Goal: Obtain resource: Obtain resource

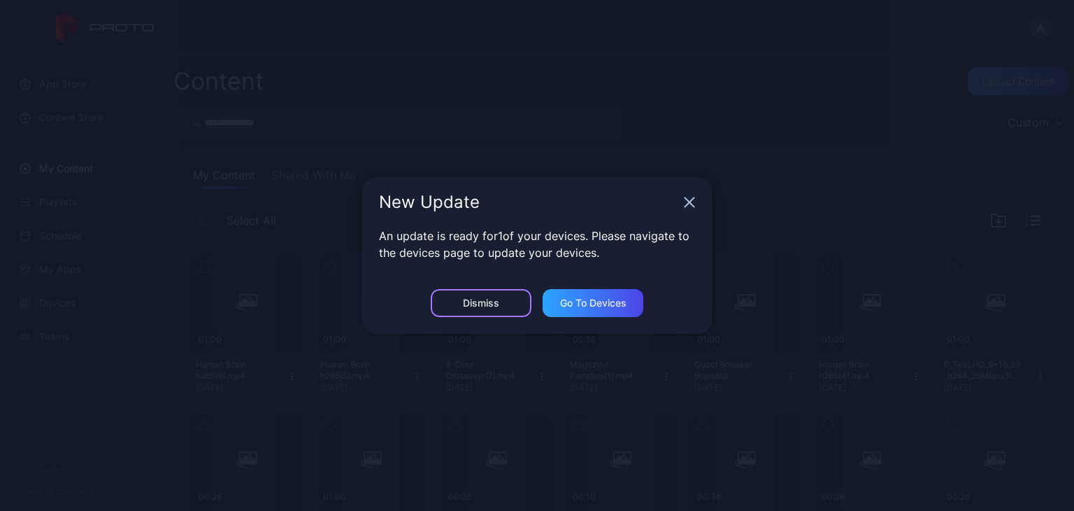
click at [513, 292] on div "Dismiss" at bounding box center [481, 303] width 101 height 28
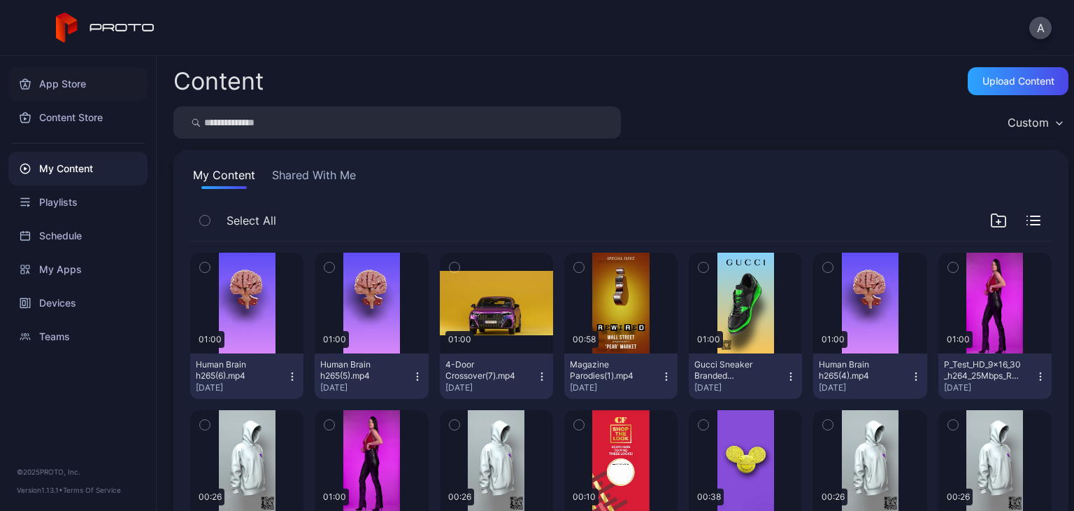
click at [85, 80] on div "App Store" at bounding box center [77, 84] width 139 height 34
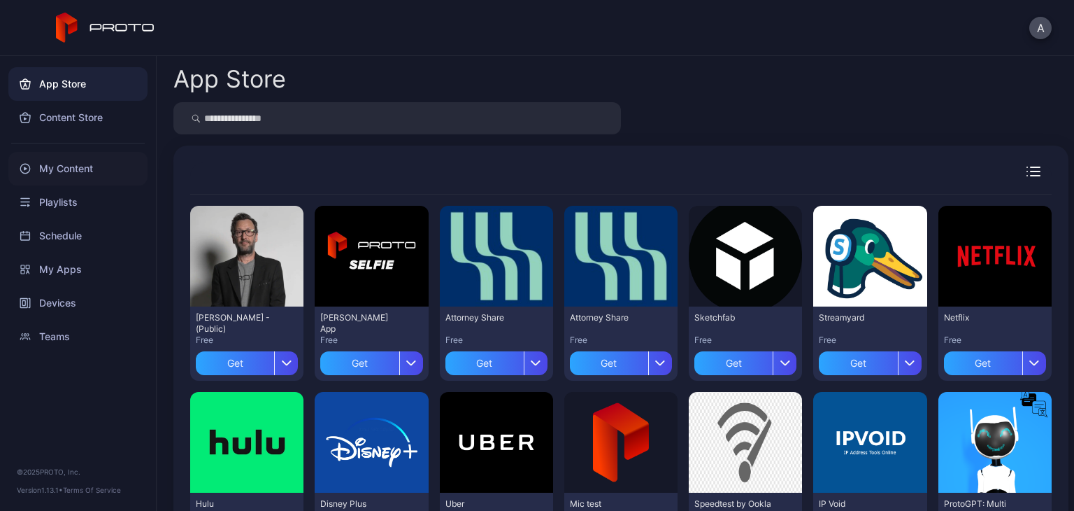
click at [64, 169] on div "My Content" at bounding box center [77, 169] width 139 height 34
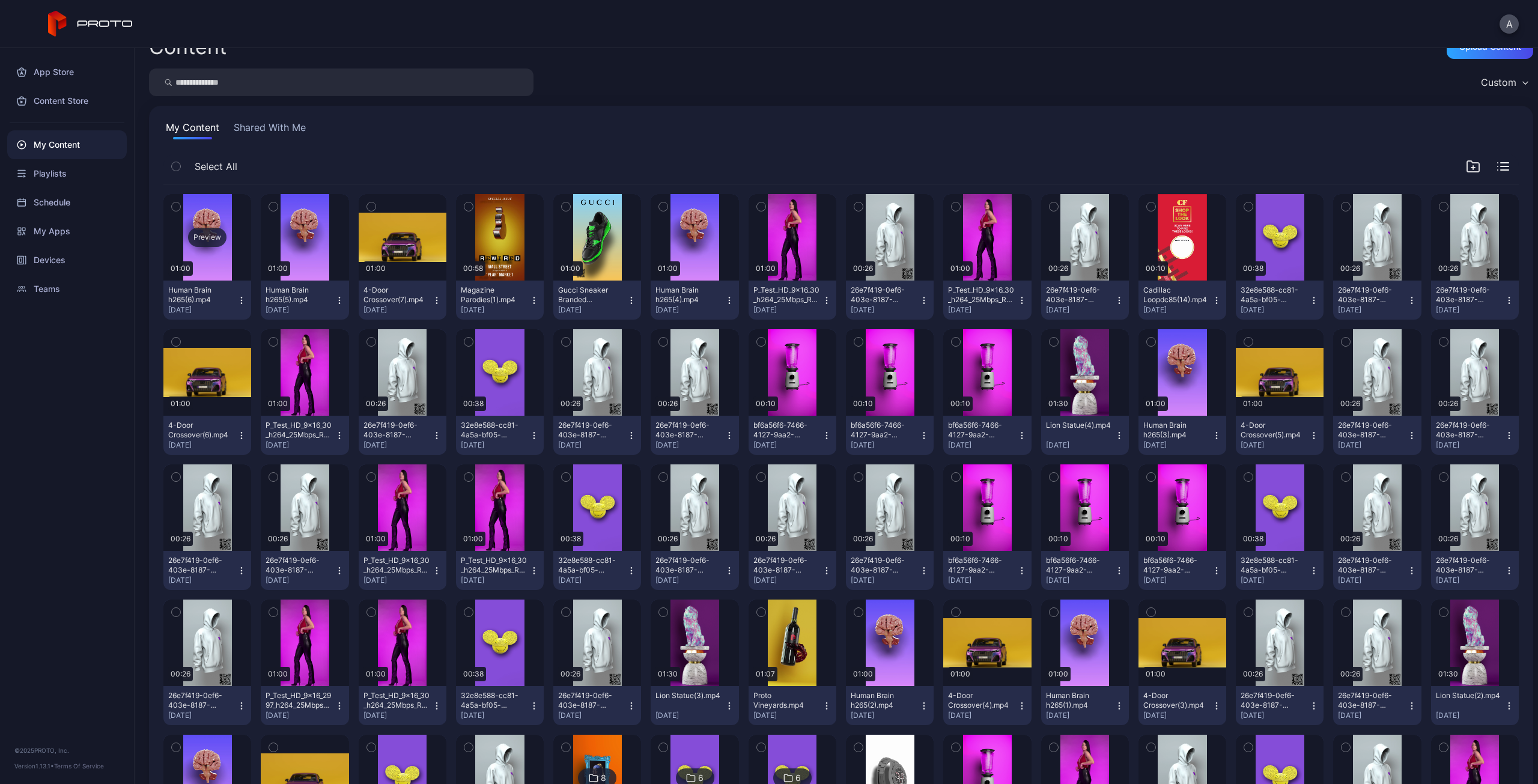
scroll to position [120, 0]
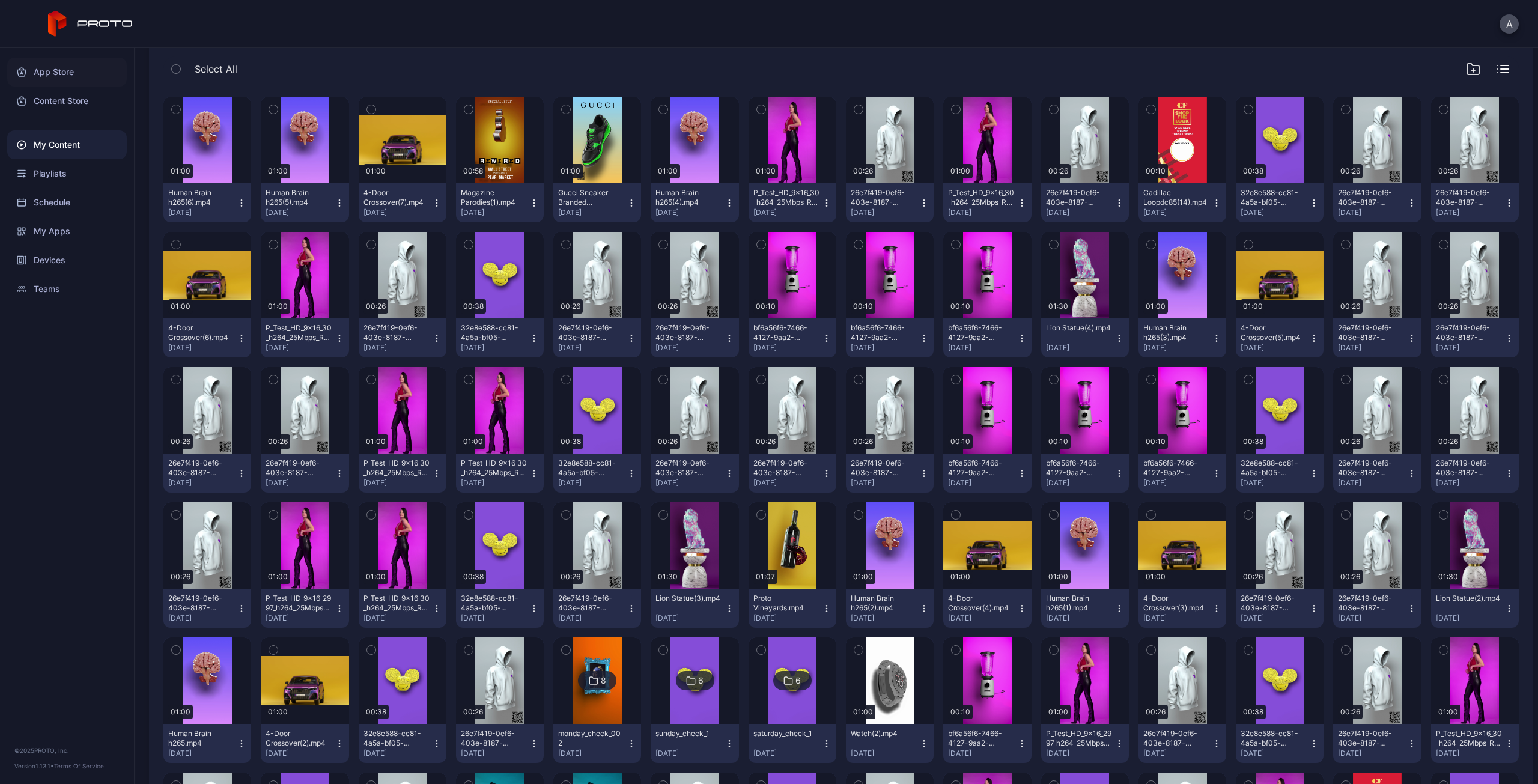
click at [61, 71] on div "App Store" at bounding box center [66, 72] width 119 height 29
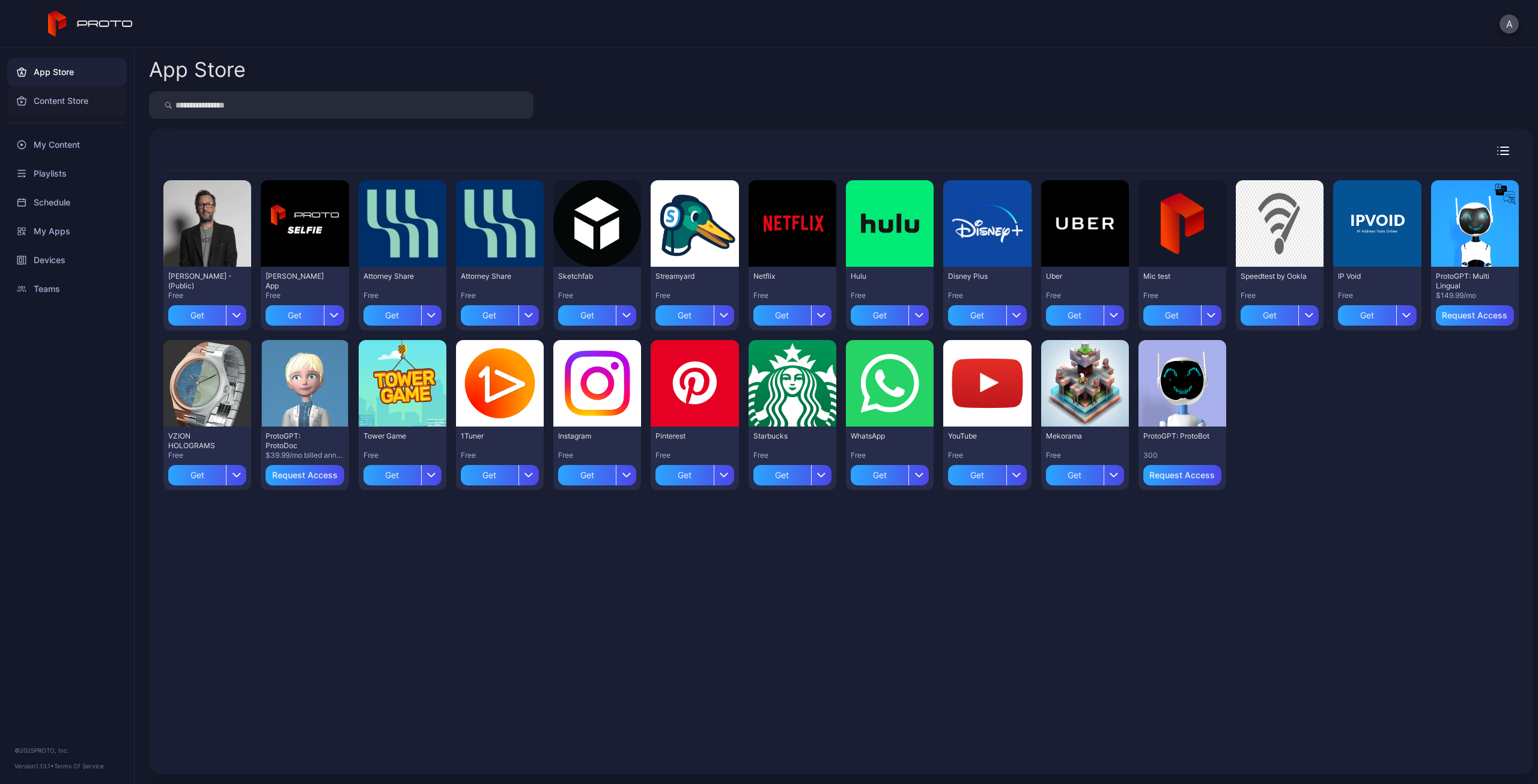
click at [68, 95] on div "Content Store" at bounding box center [66, 101] width 119 height 29
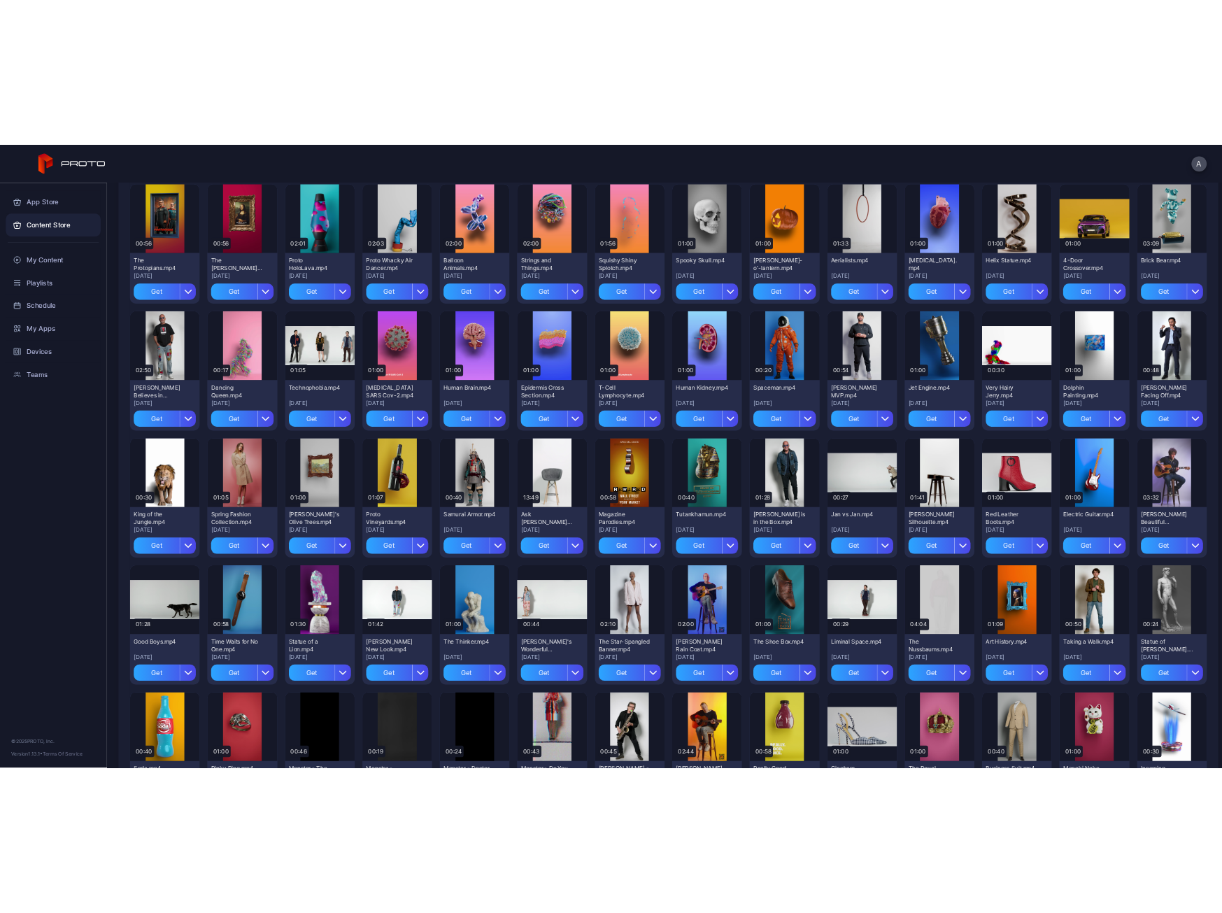
scroll to position [140, 0]
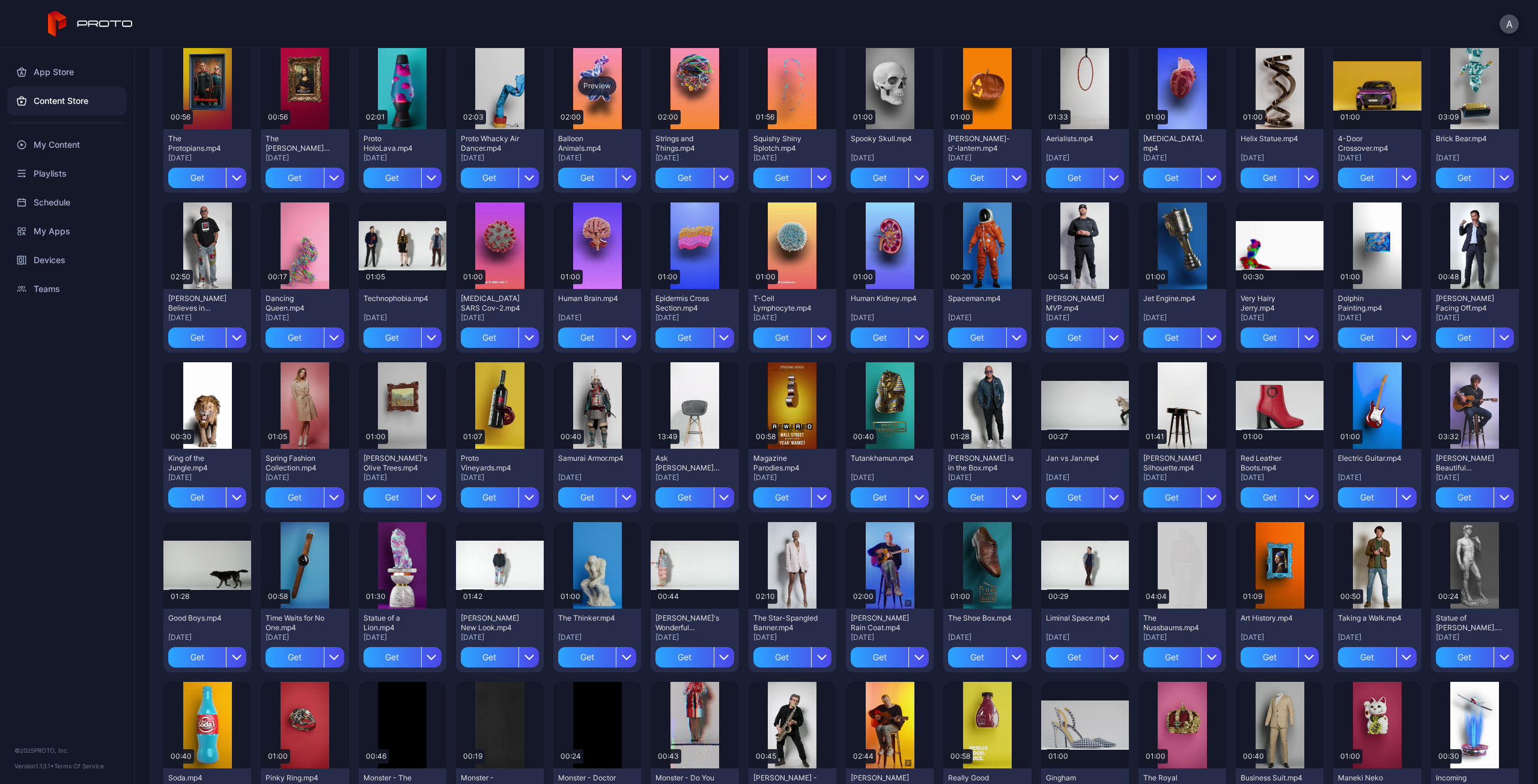
click at [605, 119] on div "Preview" at bounding box center [597, 86] width 88 height 87
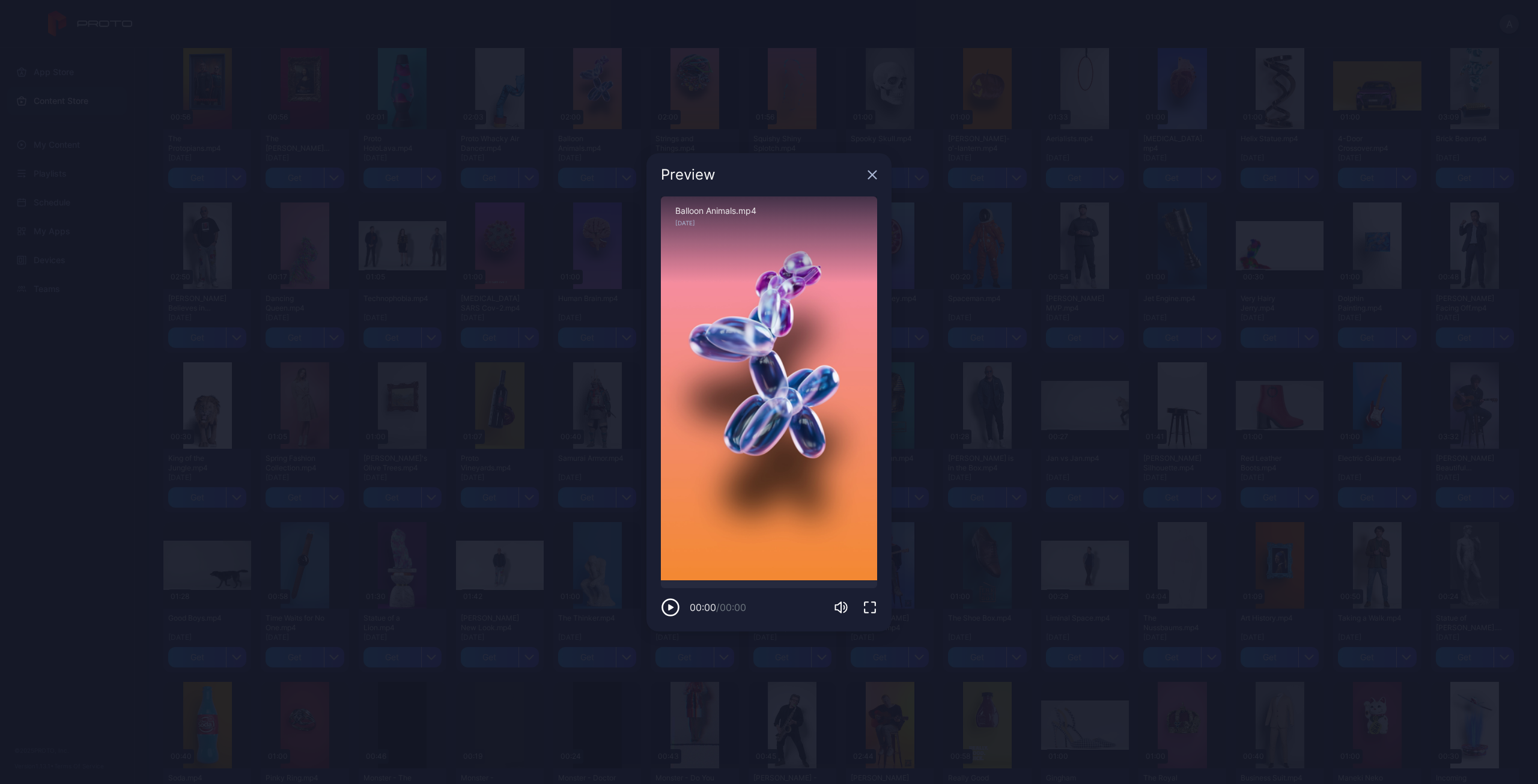
click at [882, 178] on div "Preview" at bounding box center [769, 174] width 245 height 43
click at [878, 174] on div "Preview" at bounding box center [769, 174] width 245 height 43
click at [876, 175] on icon "button" at bounding box center [872, 174] width 9 height 9
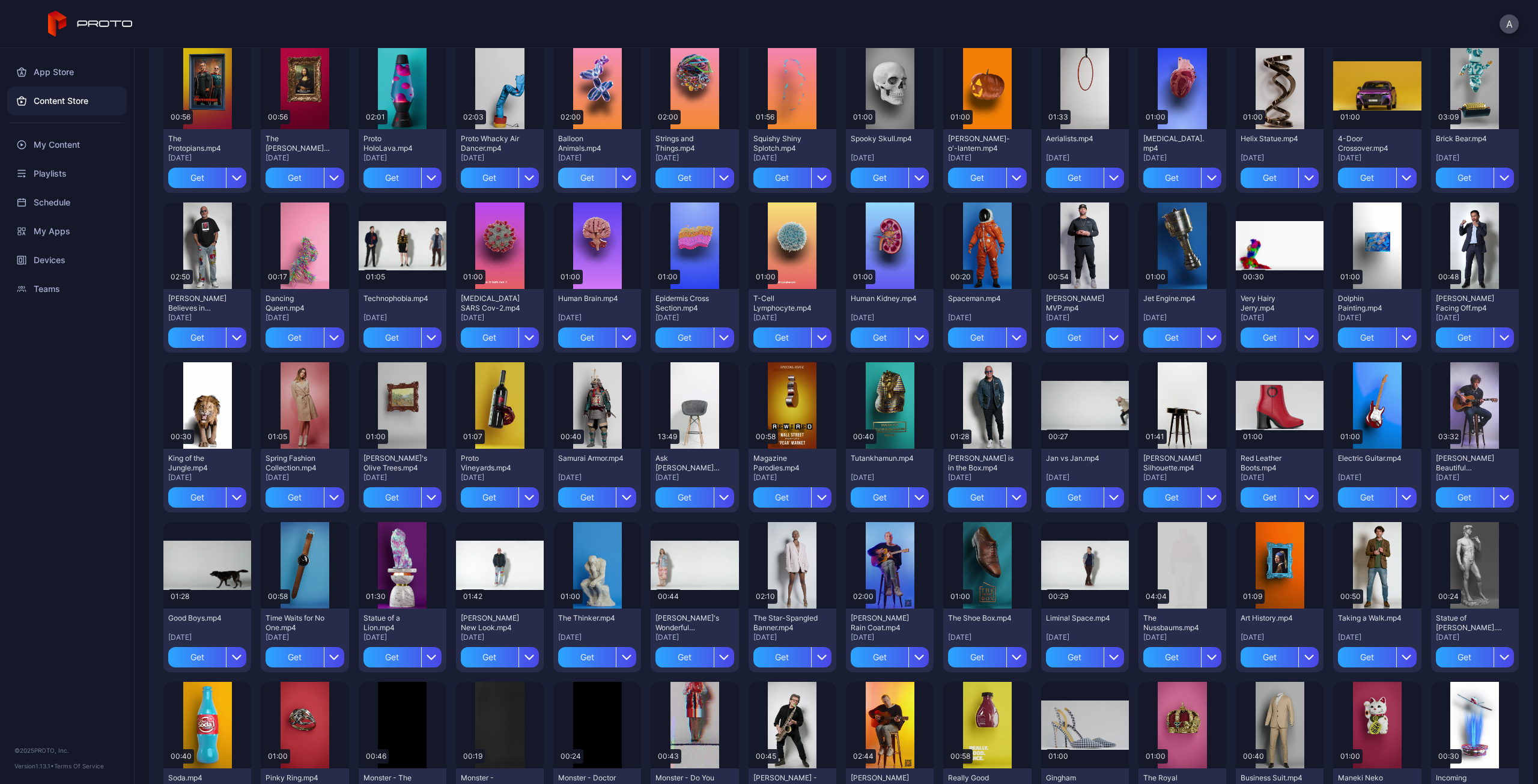
click at [585, 177] on div "Get" at bounding box center [587, 178] width 58 height 21
click at [61, 147] on div "My Content" at bounding box center [66, 145] width 119 height 29
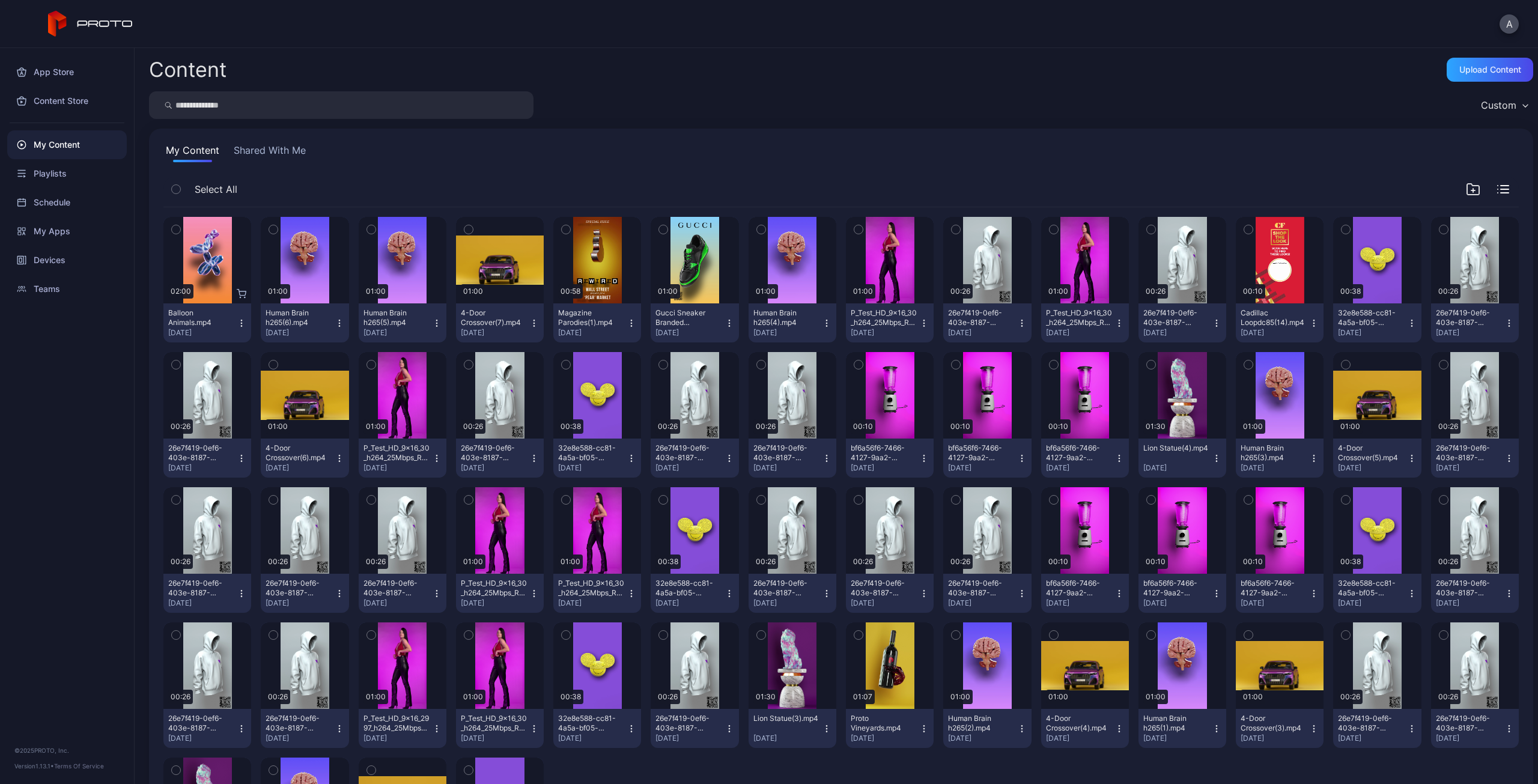
click at [212, 314] on div "Balloon Animals.mp4" at bounding box center [201, 318] width 66 height 19
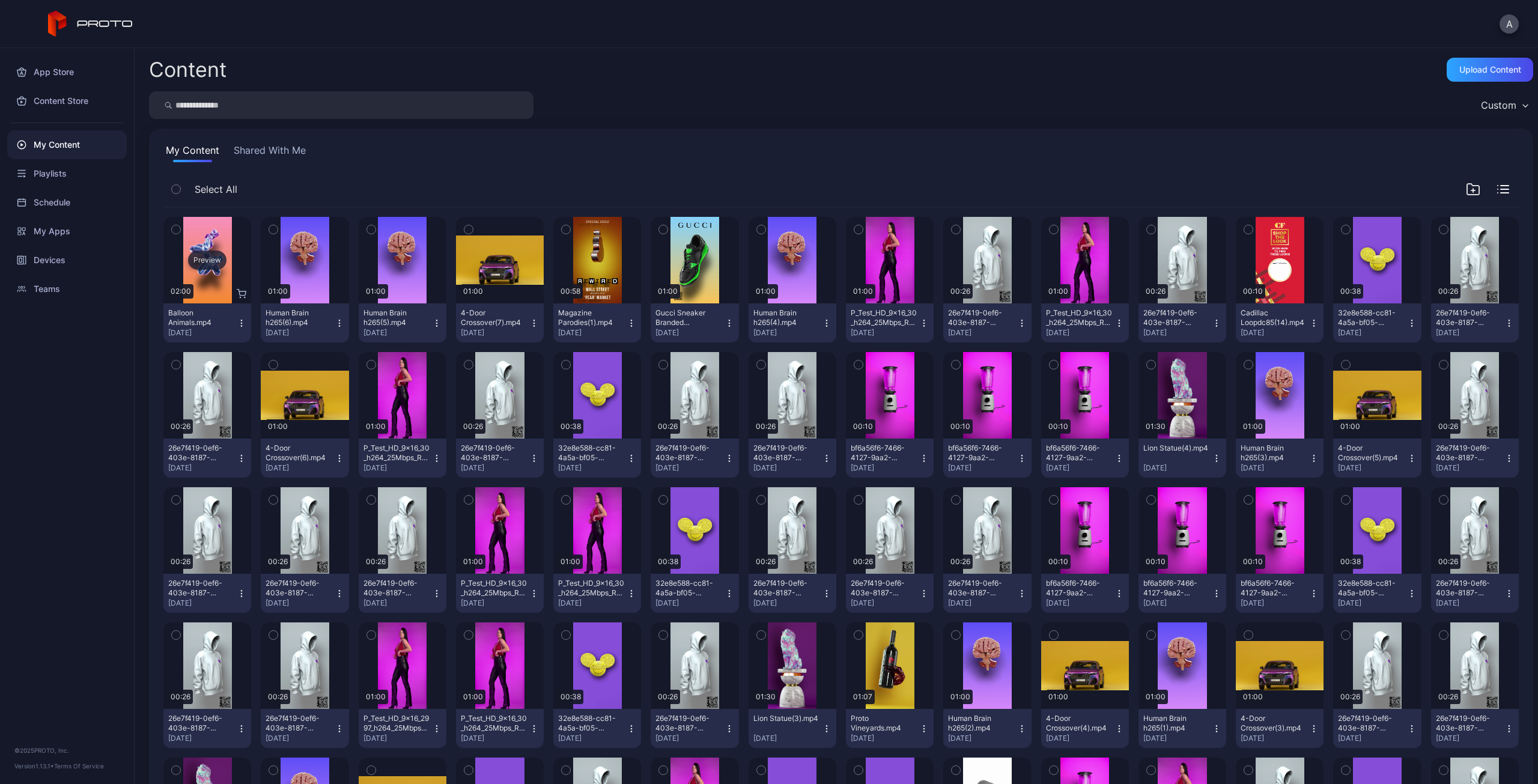
click at [211, 283] on div "Preview" at bounding box center [207, 259] width 88 height 87
